Goal: Information Seeking & Learning: Learn about a topic

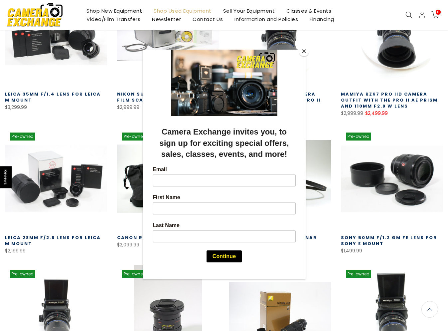
scroll to position [166, 0]
drag, startPoint x: 156, startPoint y: 1, endPoint x: 303, endPoint y: 51, distance: 155.0
click at [303, 51] on button "Close" at bounding box center [304, 51] width 10 height 10
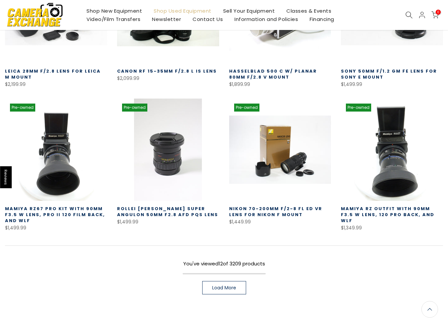
scroll to position [0, 0]
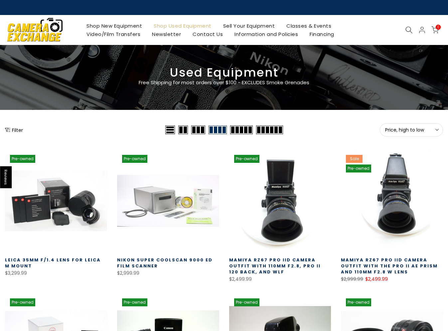
click at [12, 127] on button "Filter" at bounding box center [14, 129] width 18 height 7
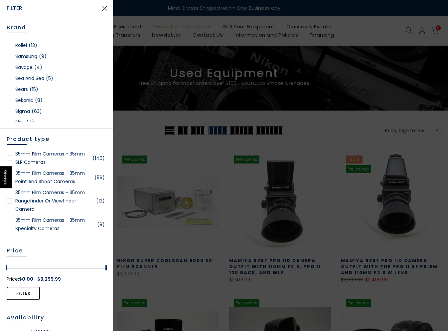
scroll to position [865, 0]
click at [10, 99] on div at bounding box center [9, 99] width 5 height 5
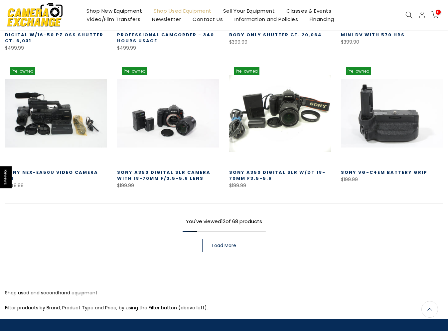
scroll to position [417, 0]
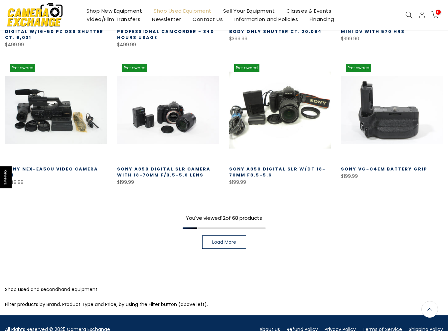
click at [233, 243] on span "Load More" at bounding box center [224, 242] width 24 height 5
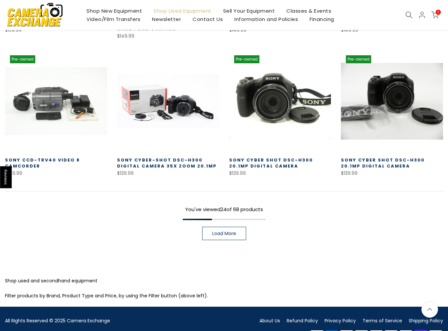
scroll to position [849, 0]
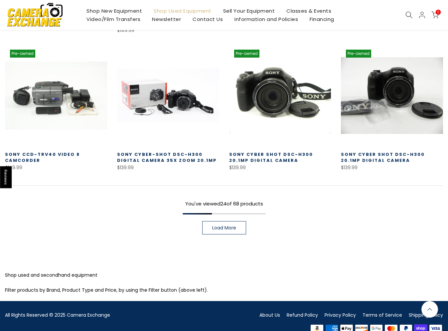
click at [215, 227] on span "Load More" at bounding box center [224, 227] width 24 height 5
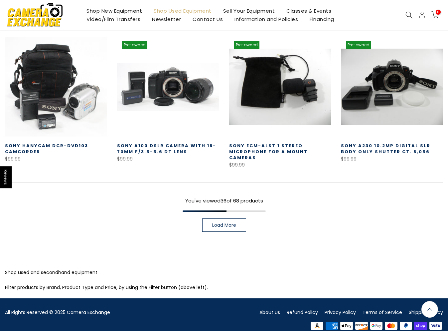
scroll to position [1280, 0]
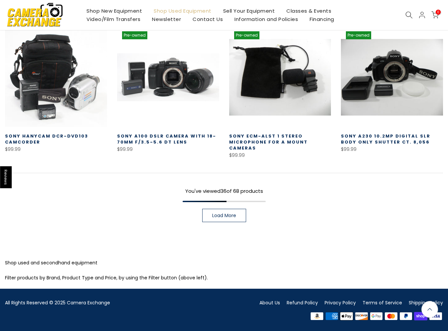
click at [243, 216] on link "Load More" at bounding box center [224, 215] width 44 height 13
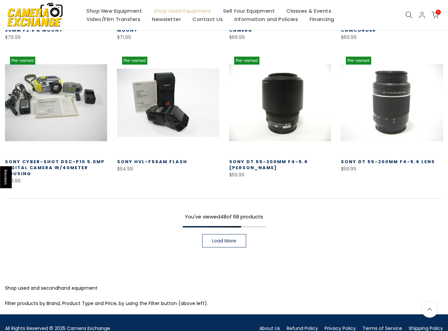
scroll to position [1679, 0]
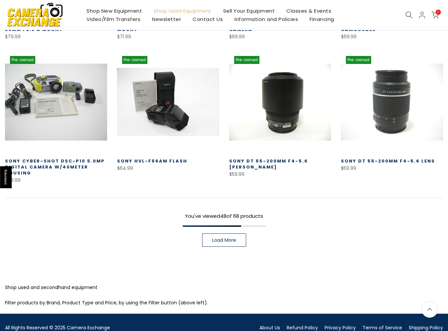
click at [224, 241] on span "Load More" at bounding box center [224, 240] width 24 height 5
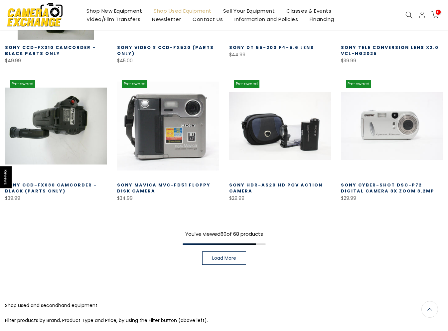
scroll to position [2079, 0]
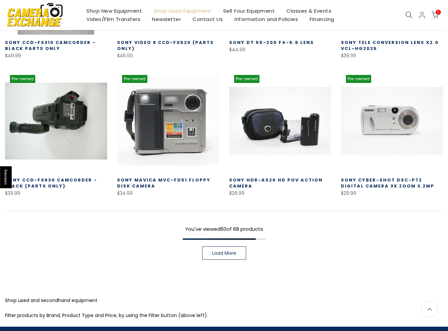
click at [230, 255] on span "Load More" at bounding box center [224, 253] width 24 height 5
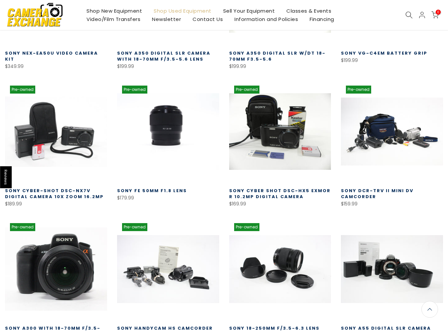
scroll to position [532, 0]
